Goal: Task Accomplishment & Management: Complete application form

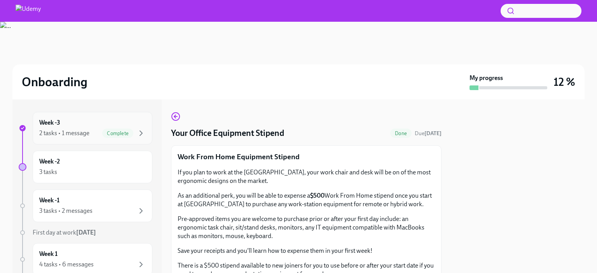
click at [81, 132] on div "2 tasks • 1 message" at bounding box center [64, 133] width 50 height 9
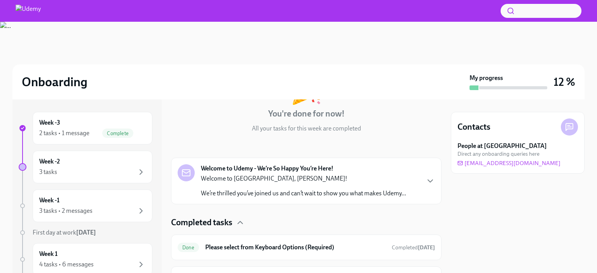
scroll to position [114, 0]
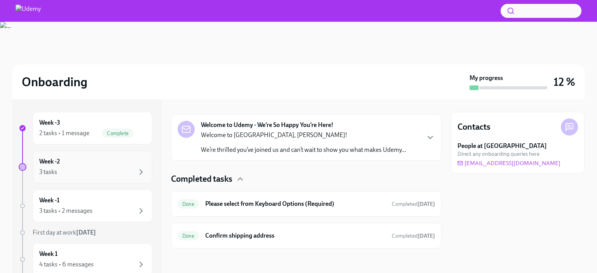
click at [94, 159] on div "Week -2 3 tasks" at bounding box center [92, 166] width 107 height 19
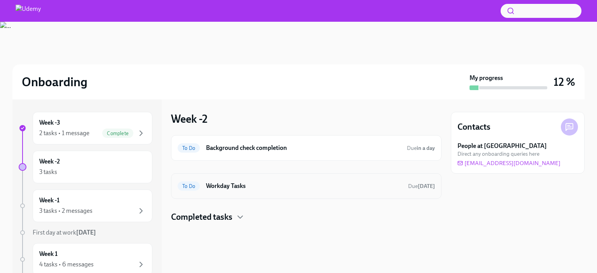
click at [305, 186] on h6 "Workday Tasks" at bounding box center [304, 186] width 196 height 9
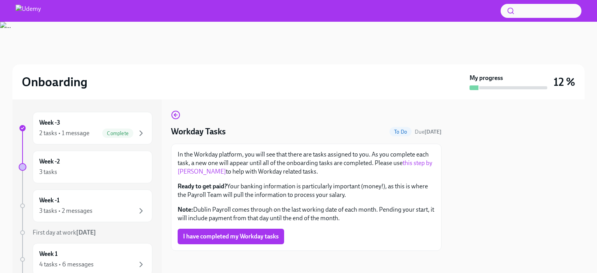
scroll to position [4, 0]
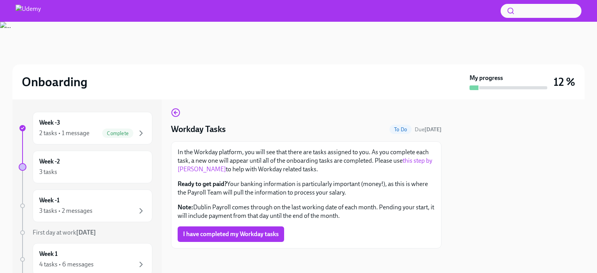
click at [201, 167] on link "this step by [PERSON_NAME]" at bounding box center [305, 165] width 255 height 16
click at [72, 124] on div "Week -3 2 tasks • 1 message Complete" at bounding box center [92, 128] width 107 height 19
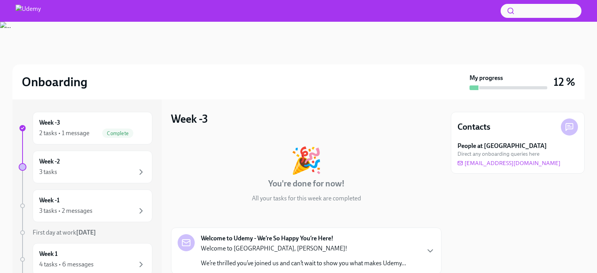
scroll to position [114, 0]
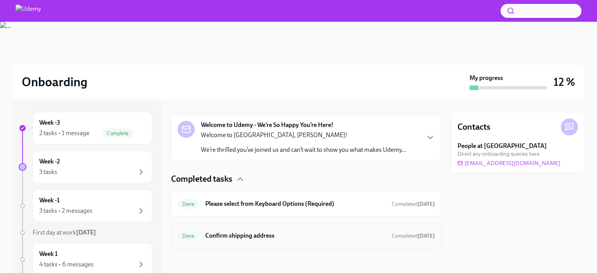
click at [280, 239] on h6 "Confirm shipping address" at bounding box center [295, 236] width 180 height 9
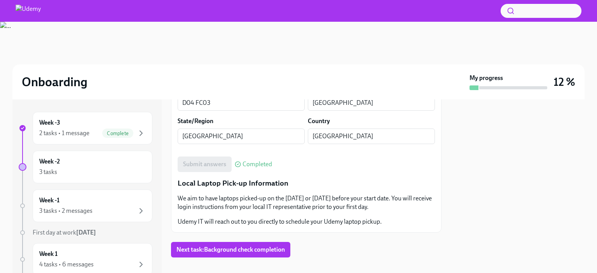
scroll to position [404, 0]
click at [92, 177] on div "Week -2 3 tasks" at bounding box center [93, 167] width 120 height 33
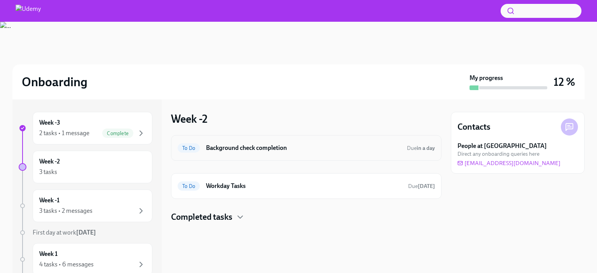
click at [321, 142] on div "To Do Background check completion Due in a day" at bounding box center [306, 148] width 257 height 12
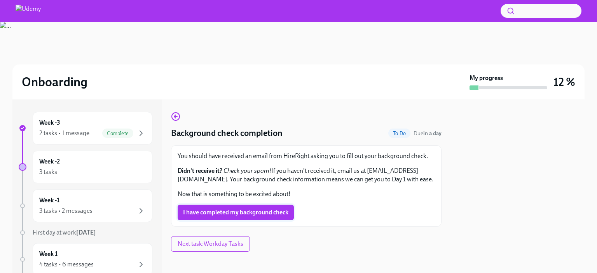
click at [233, 209] on span "I have completed my background check" at bounding box center [235, 213] width 105 height 8
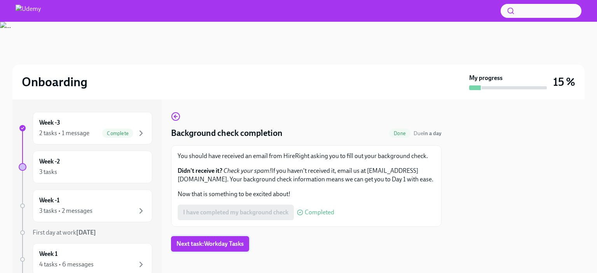
click at [221, 243] on span "Next task : Workday Tasks" at bounding box center [209, 244] width 67 height 8
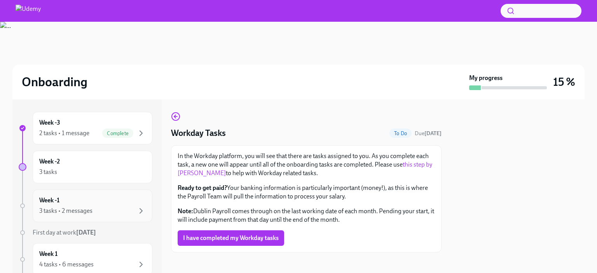
click at [82, 205] on div "Week -1 3 tasks • 2 messages" at bounding box center [92, 205] width 107 height 19
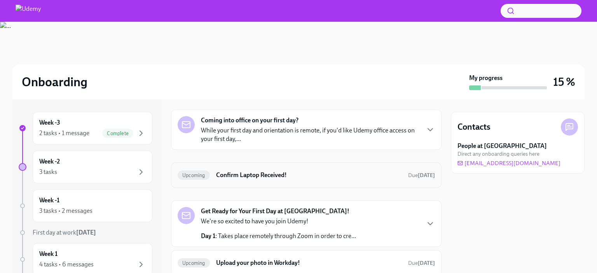
scroll to position [26, 0]
